Goal: Complete application form

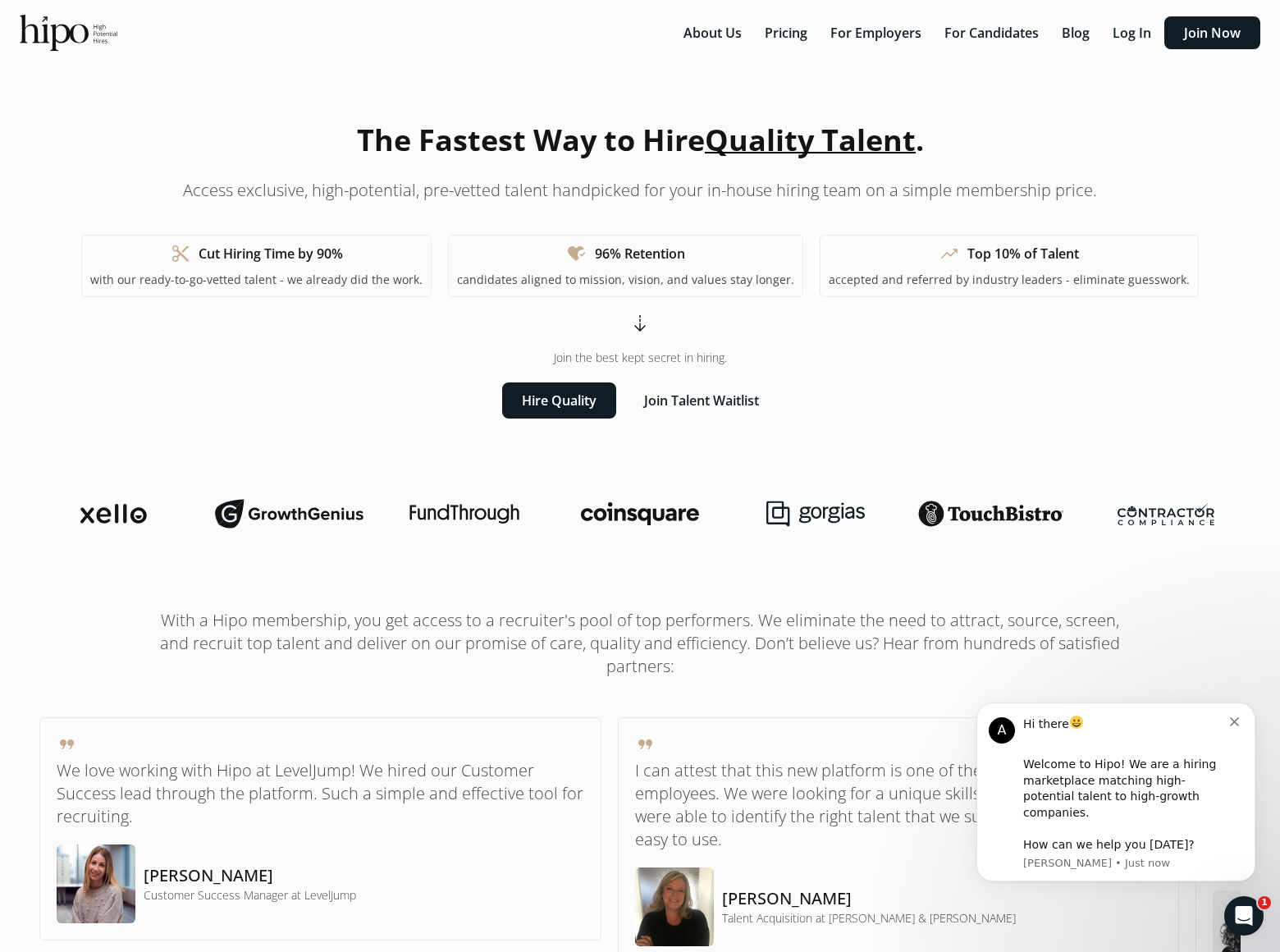
scroll to position [3860, 0]
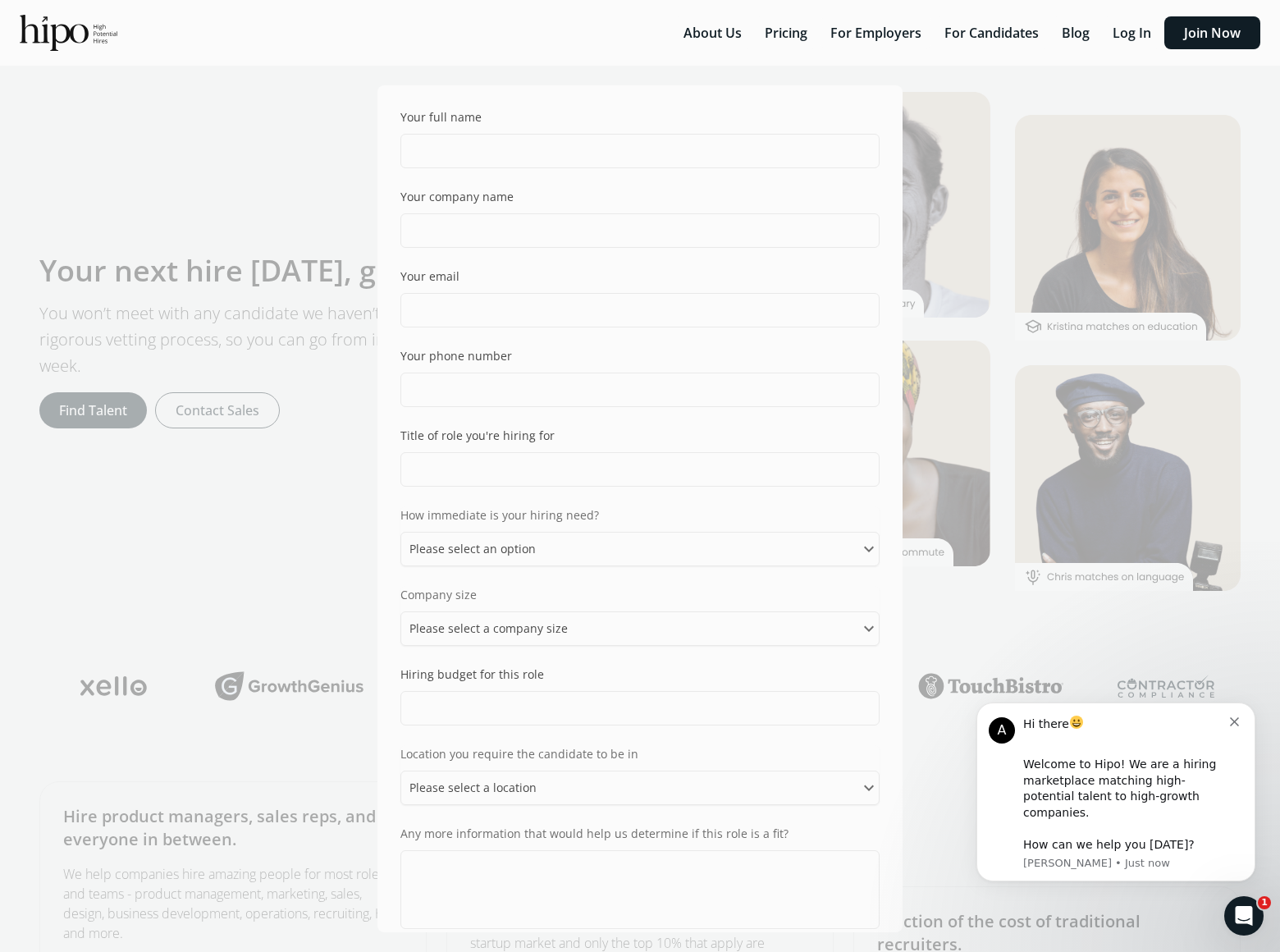
scroll to position [734, 0]
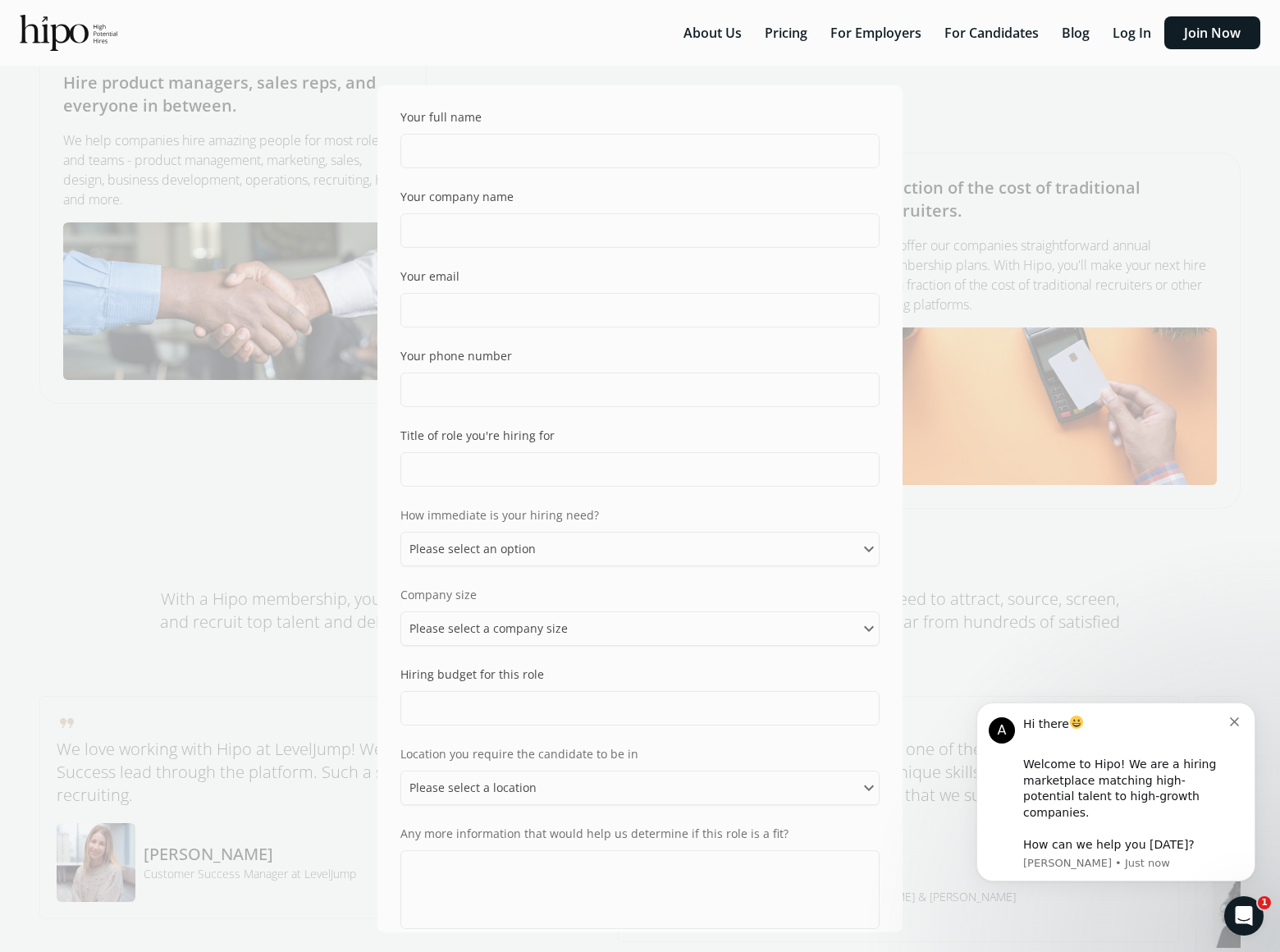
checkbox input "true"
select select "ASAP"
select select "one_ten"
select select "can"
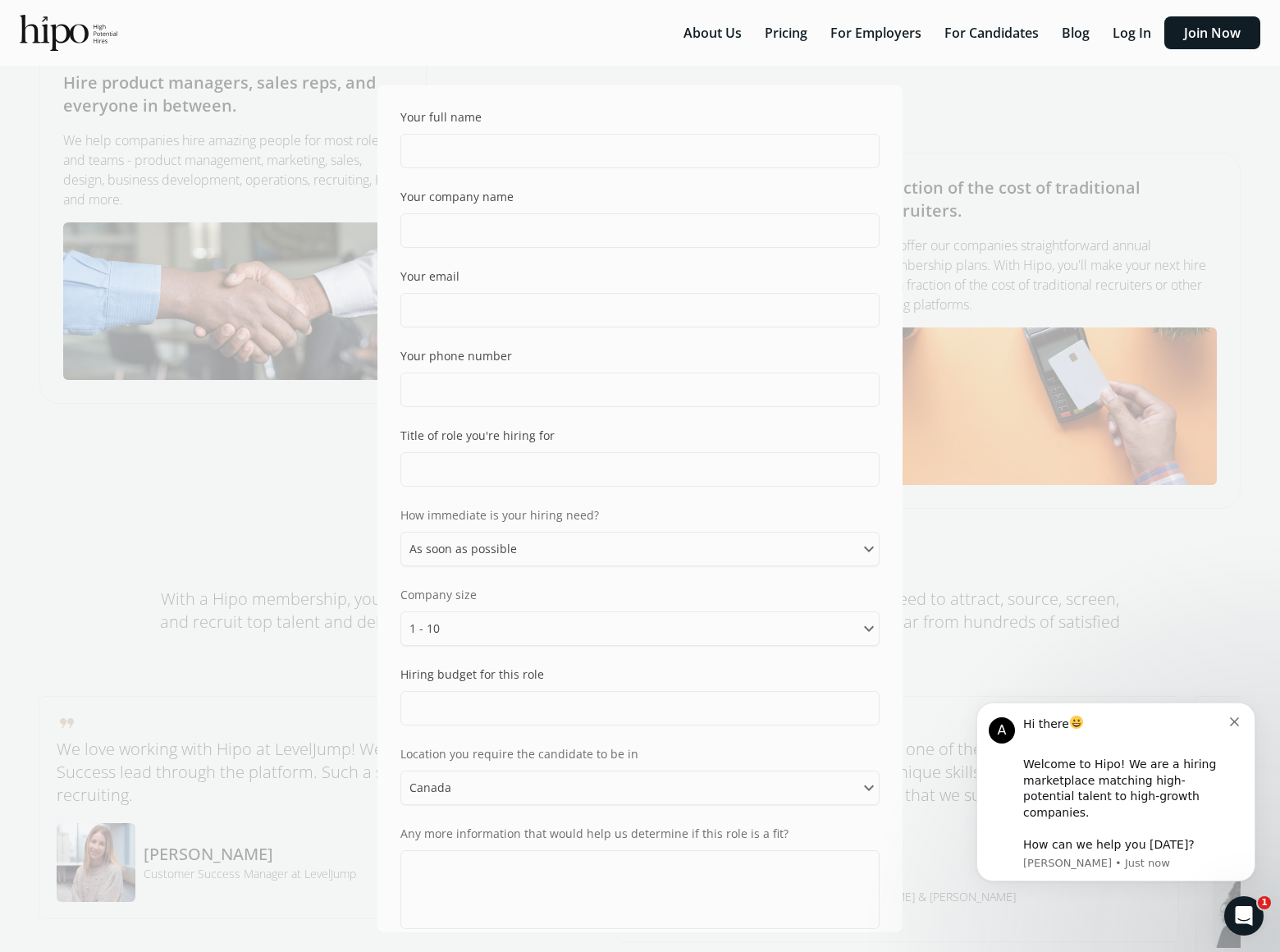
scroll to position [0, 0]
click at [640, 508] on form "Your full name Your company name Your email Your phone number Title of role you…" at bounding box center [640, 508] width 525 height 846
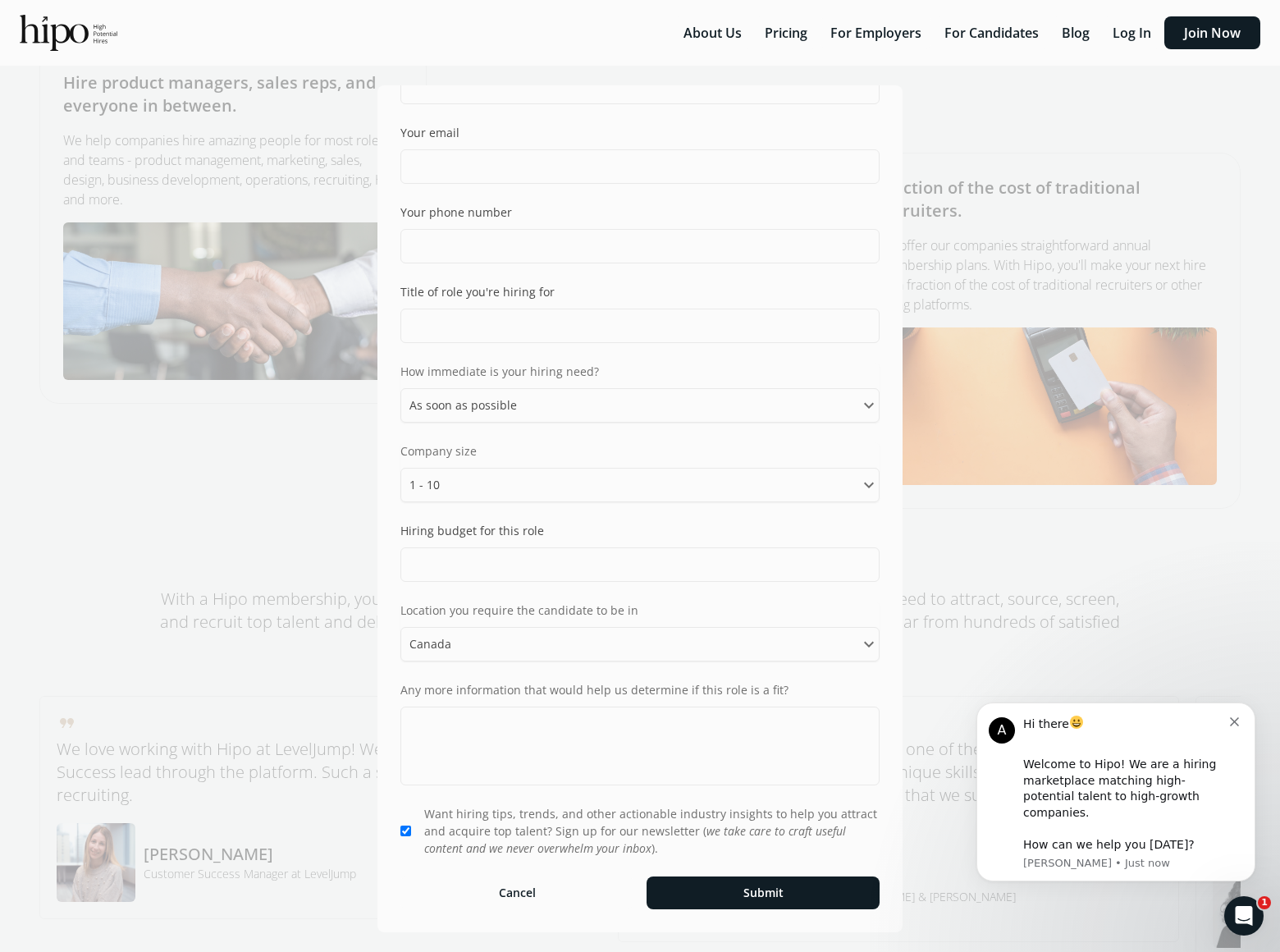
click at [764, 893] on button "Submit" at bounding box center [763, 893] width 233 height 33
